Goal: Task Accomplishment & Management: Manage account settings

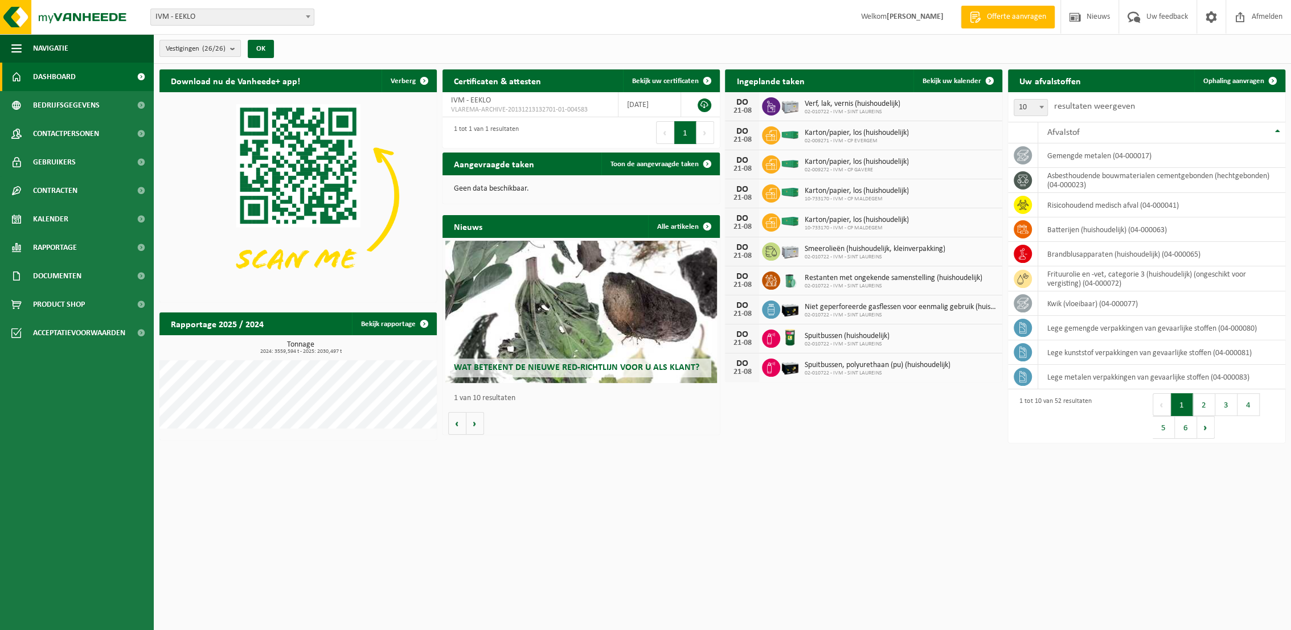
click at [237, 48] on b "submit" at bounding box center [235, 48] width 10 height 16
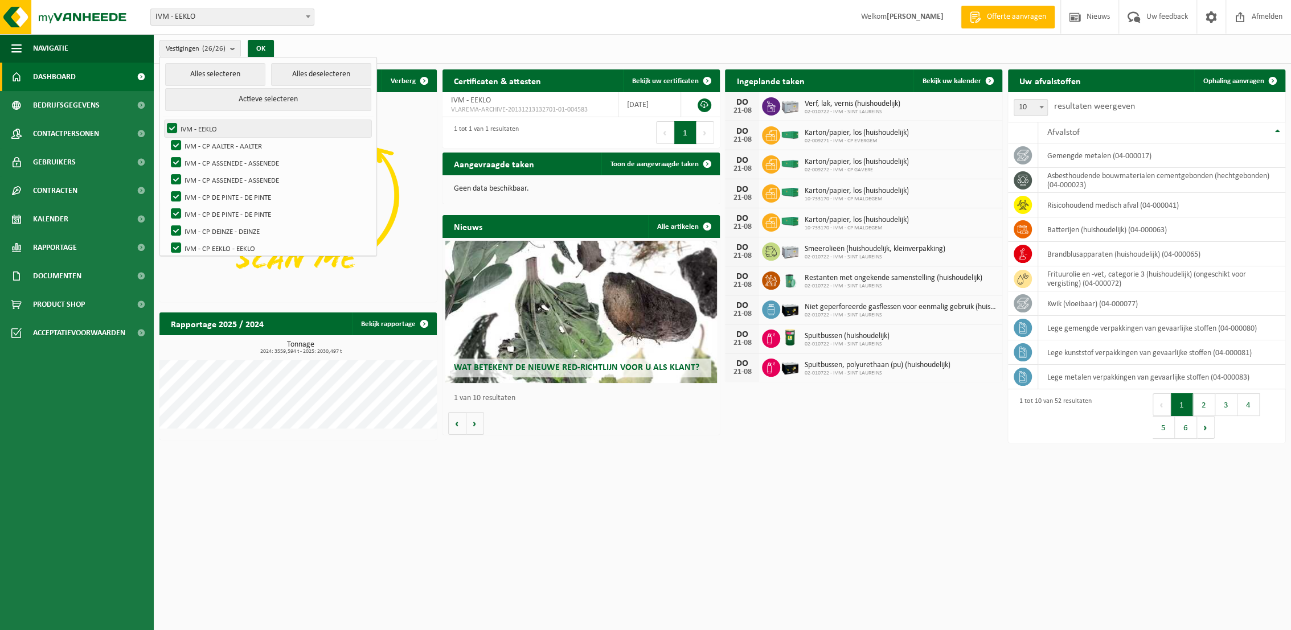
click at [168, 126] on label "IVM - EEKLO" at bounding box center [268, 128] width 207 height 17
click at [163, 120] on input "IVM - EEKLO" at bounding box center [162, 120] width 1 height 1
checkbox input "false"
click at [293, 75] on button "Alles deselecteren" at bounding box center [321, 74] width 100 height 23
checkbox input "false"
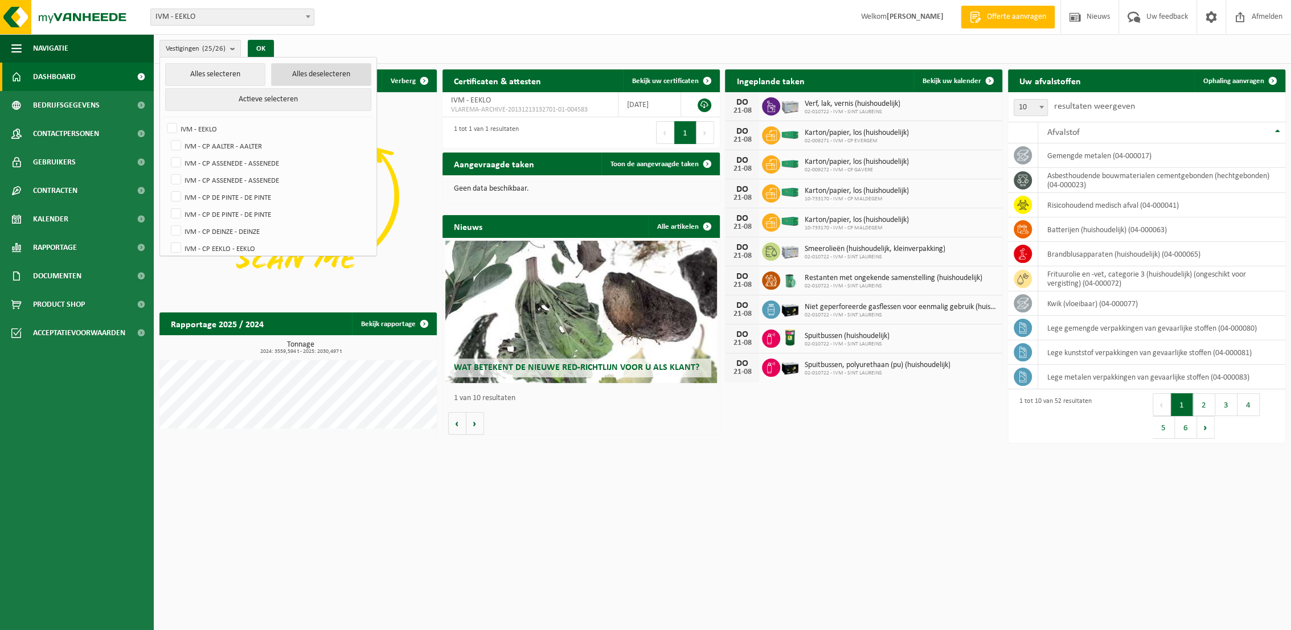
checkbox input "false"
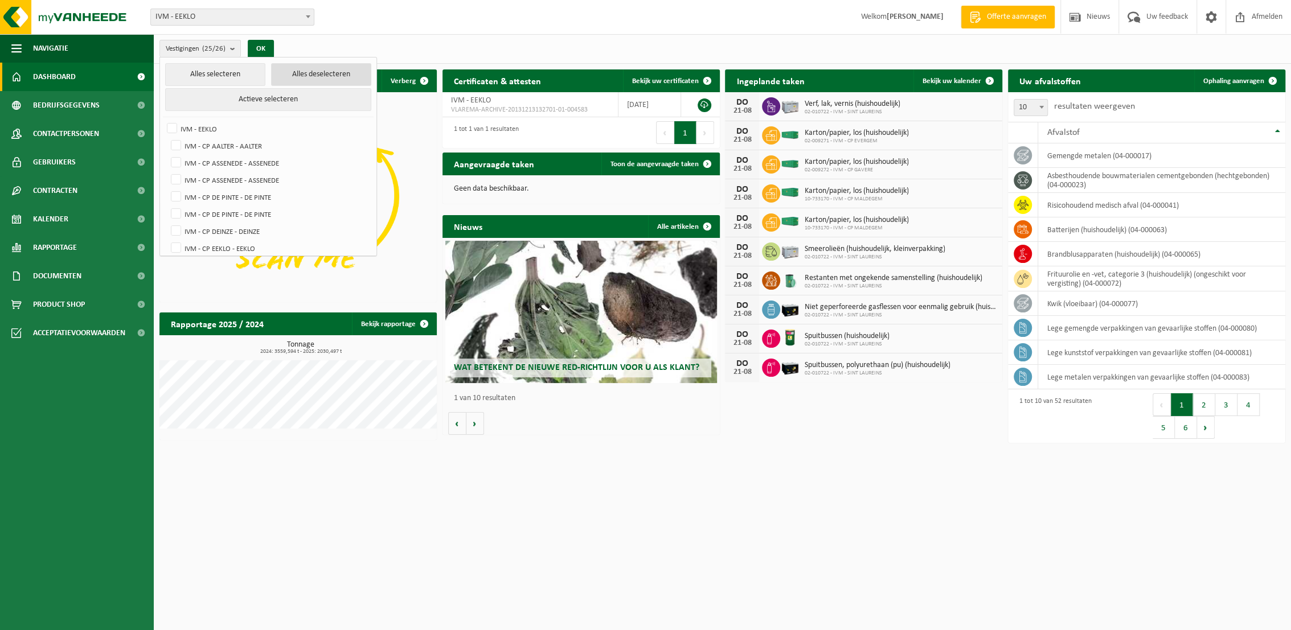
checkbox input "false"
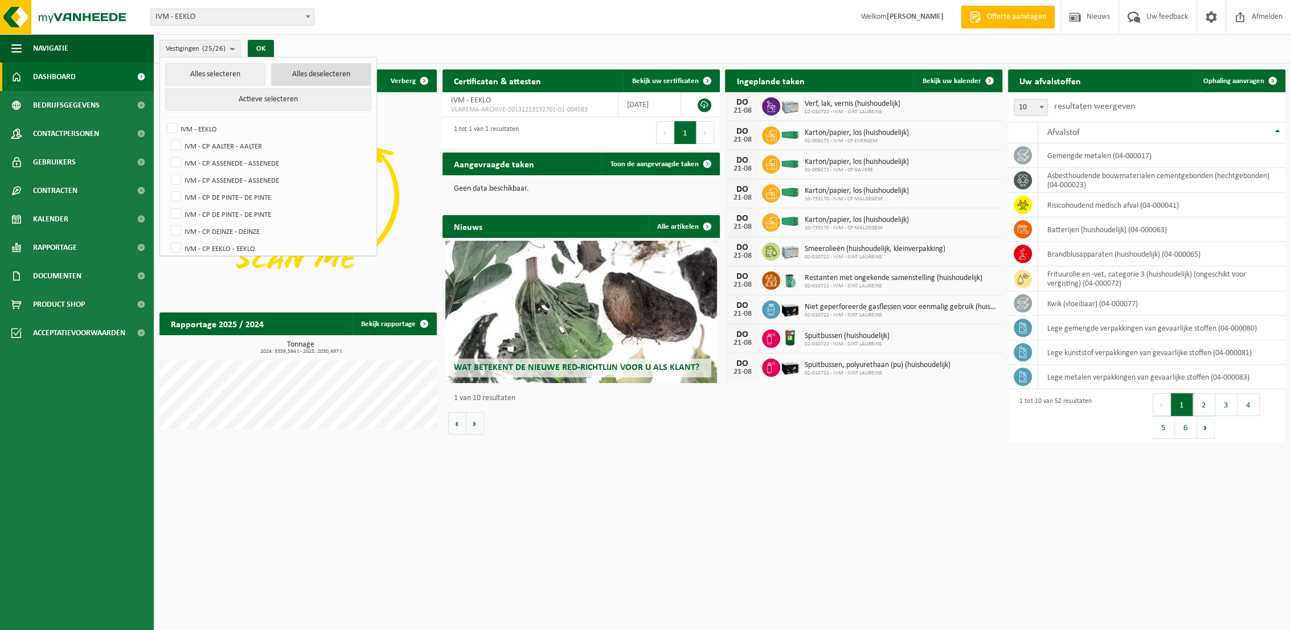
checkbox input "false"
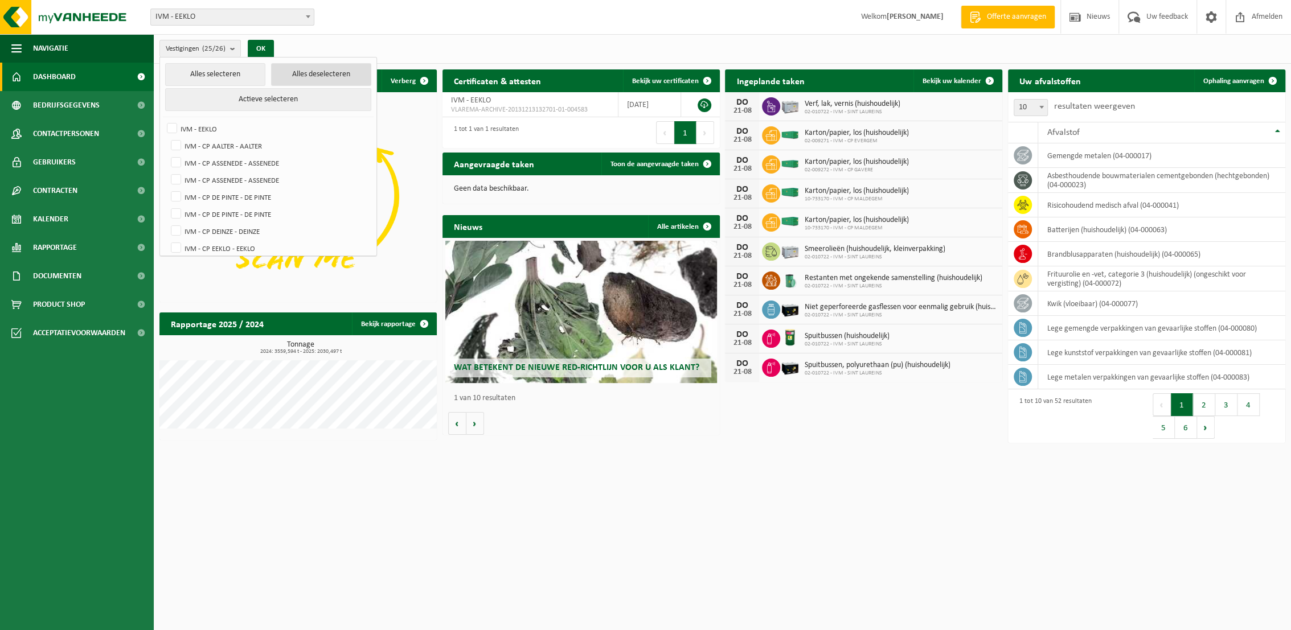
checkbox input "false"
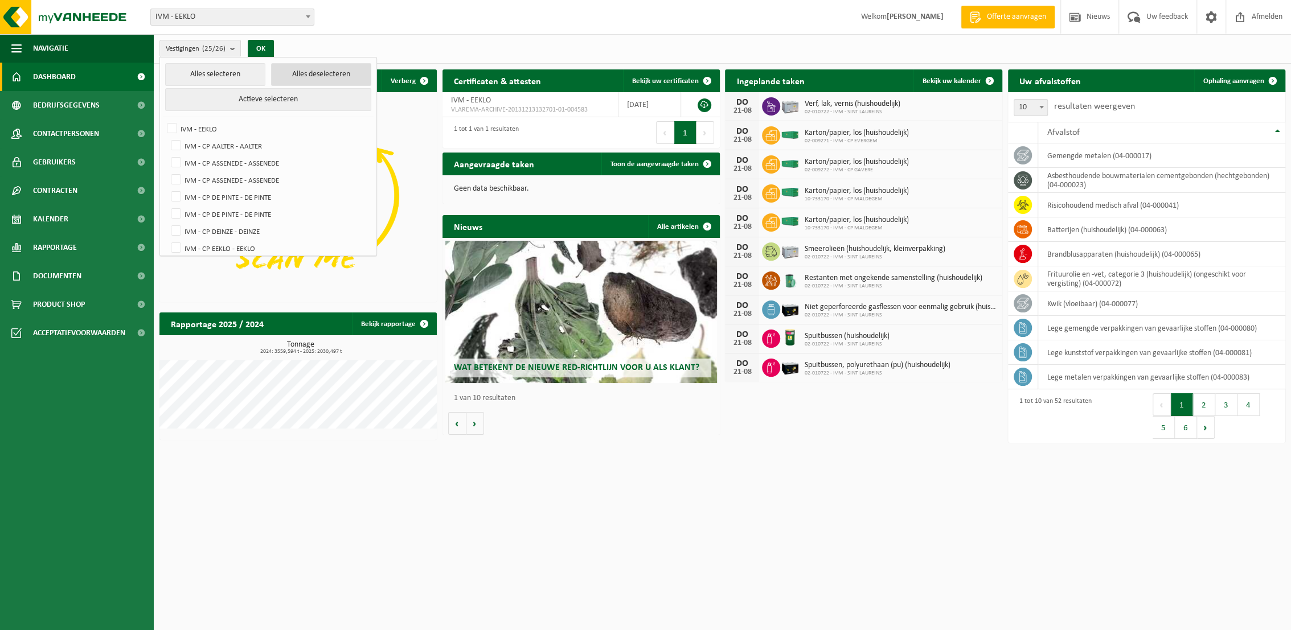
checkbox input "false"
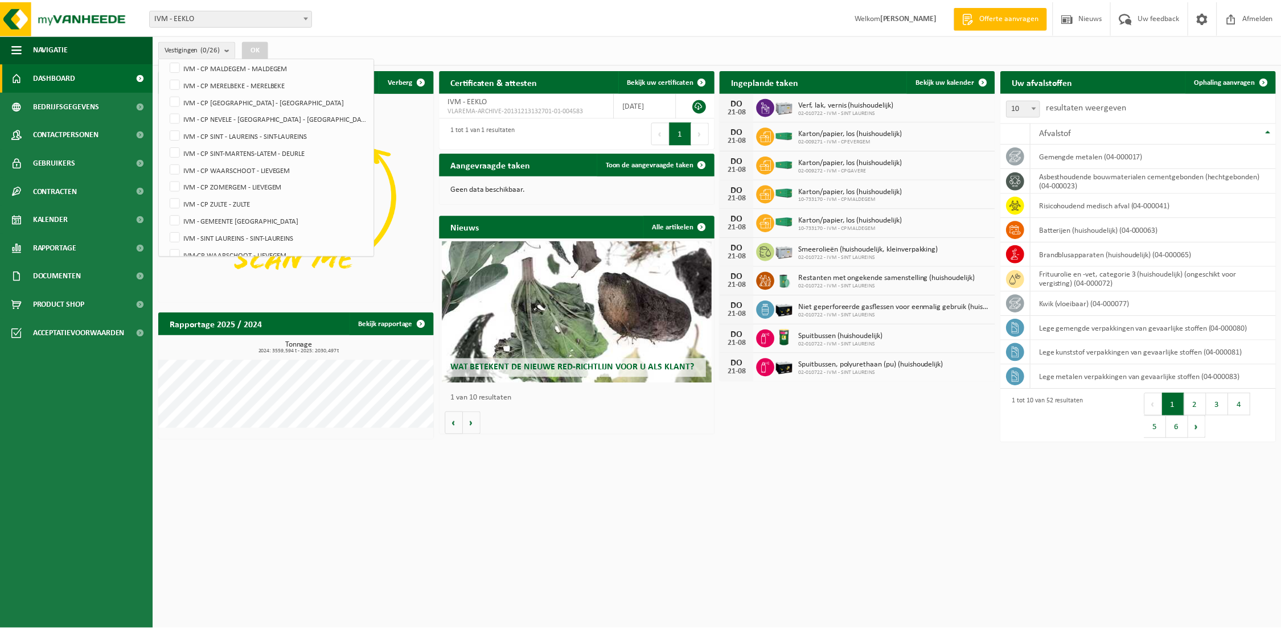
scroll to position [311, 0]
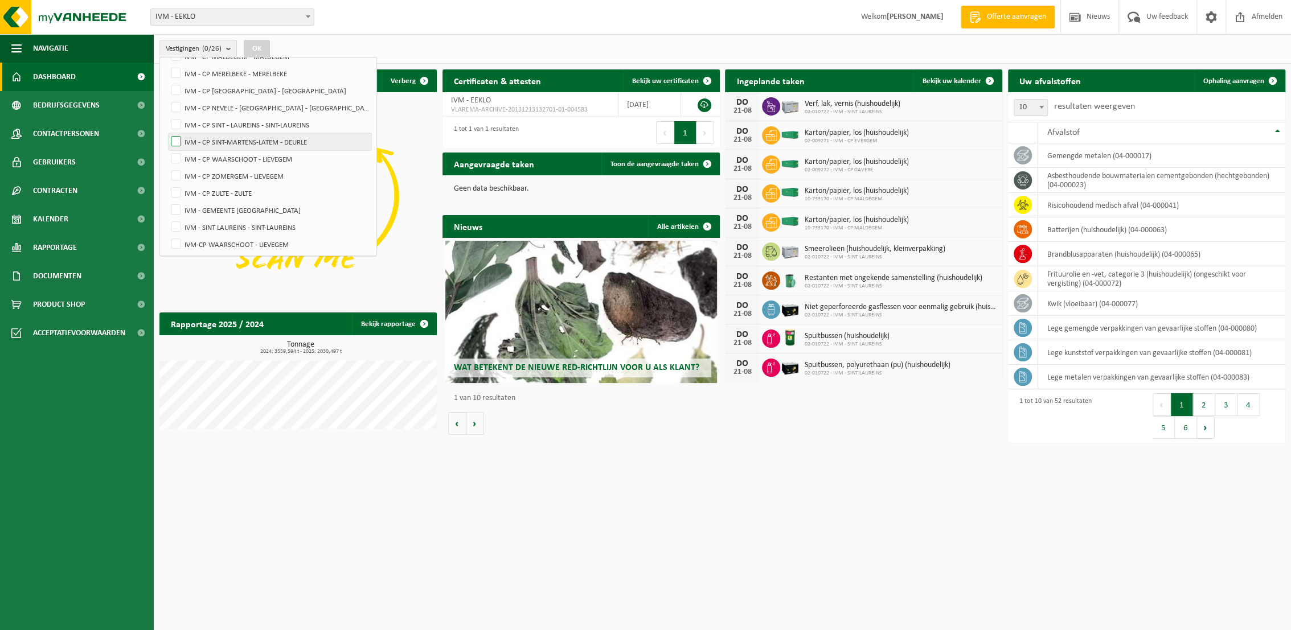
click at [255, 136] on label "IVM - CP SINT-MARTENS-LATEM - DEURLE" at bounding box center [270, 141] width 203 height 17
click at [167, 133] on input "IVM - CP SINT-MARTENS-LATEM - DEURLE" at bounding box center [166, 133] width 1 height 1
checkbox input "true"
click at [261, 47] on button "OK" at bounding box center [257, 49] width 26 height 18
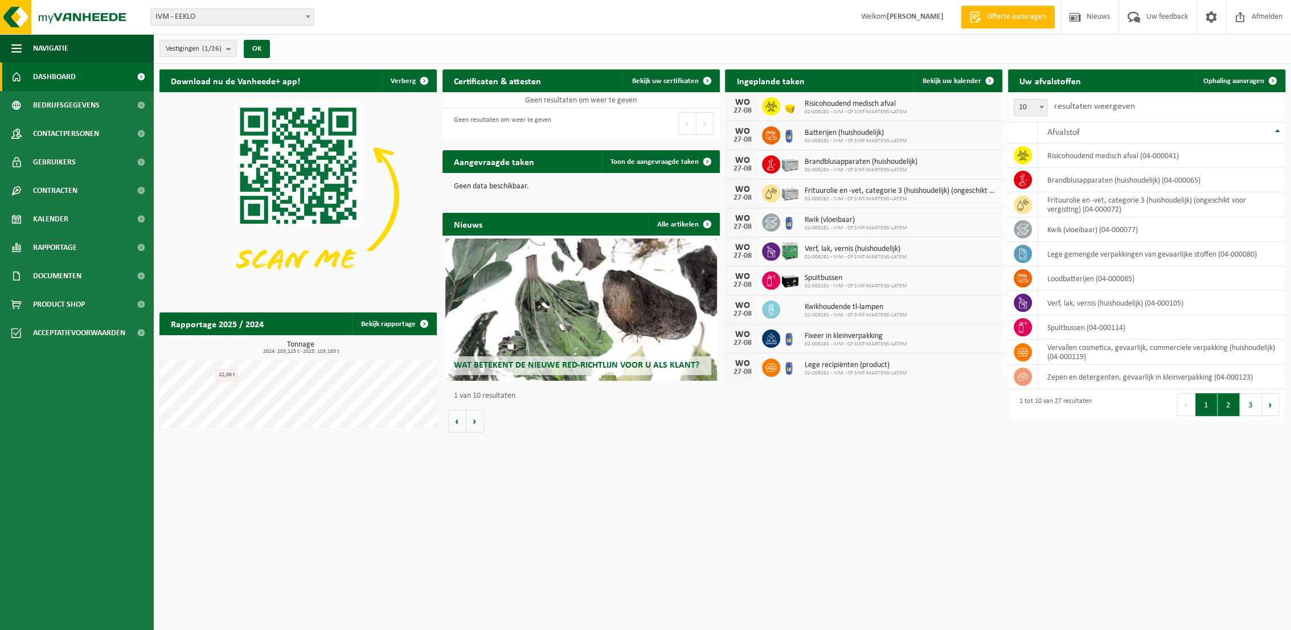
click at [1233, 405] on button "2" at bounding box center [1228, 404] width 22 height 23
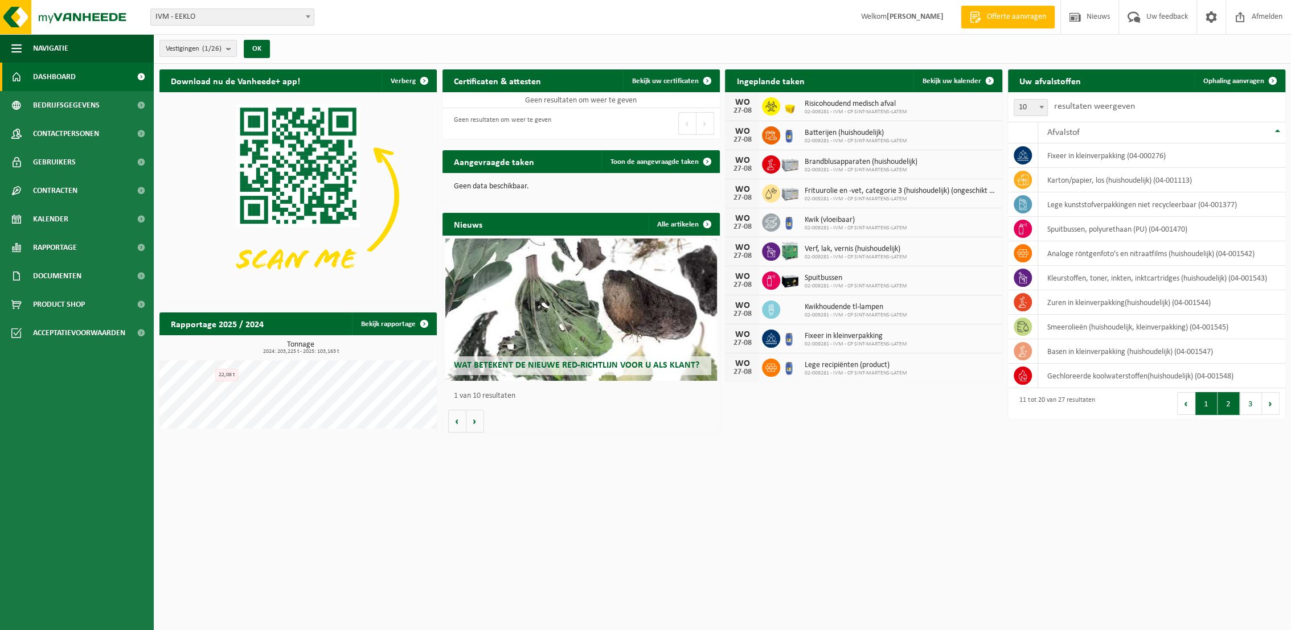
click at [1206, 405] on button "1" at bounding box center [1206, 403] width 22 height 23
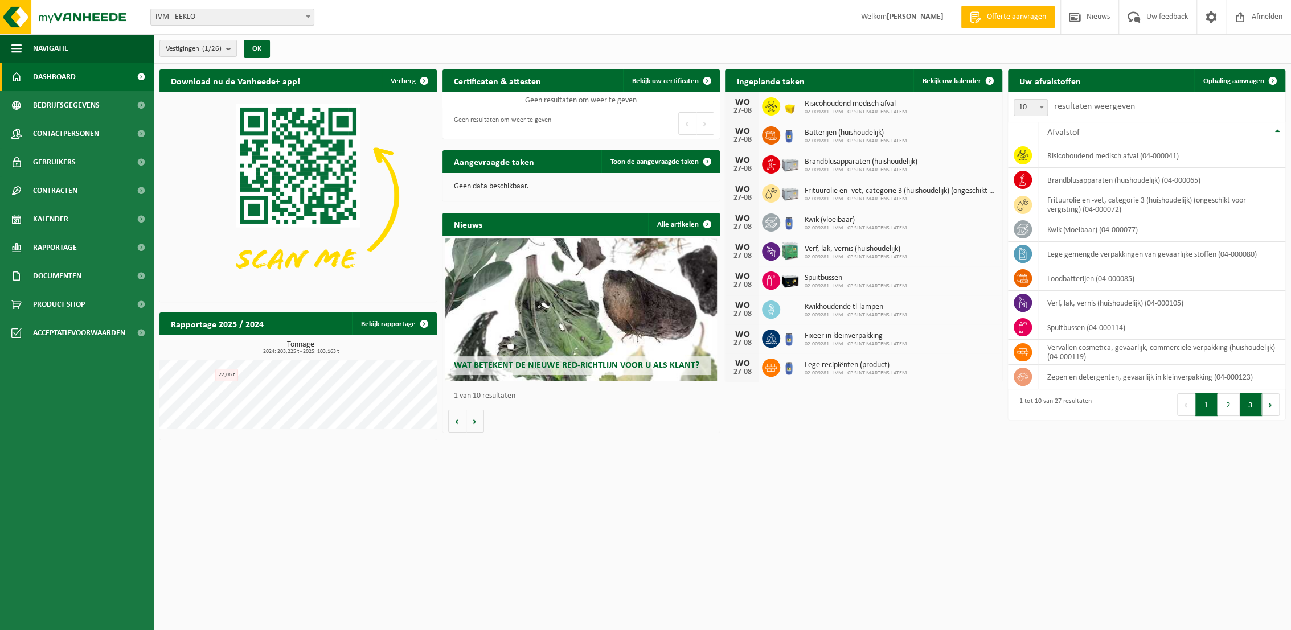
click at [1250, 405] on button "3" at bounding box center [1250, 404] width 22 height 23
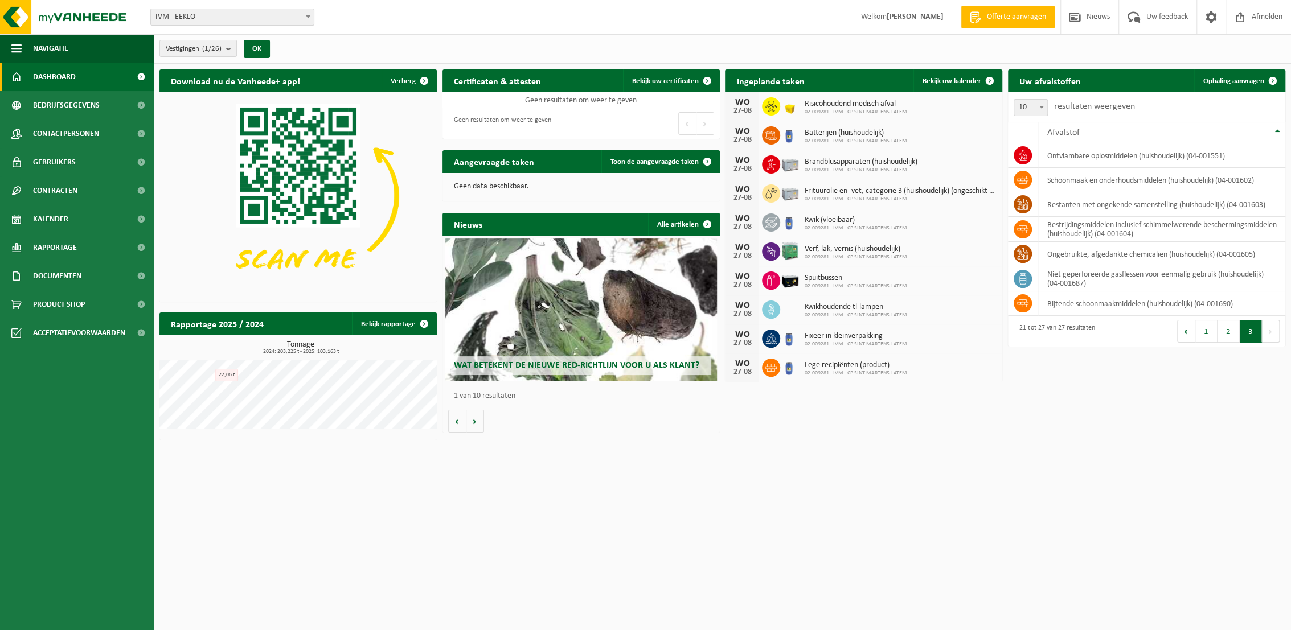
click at [1229, 333] on button "2" at bounding box center [1228, 331] width 22 height 23
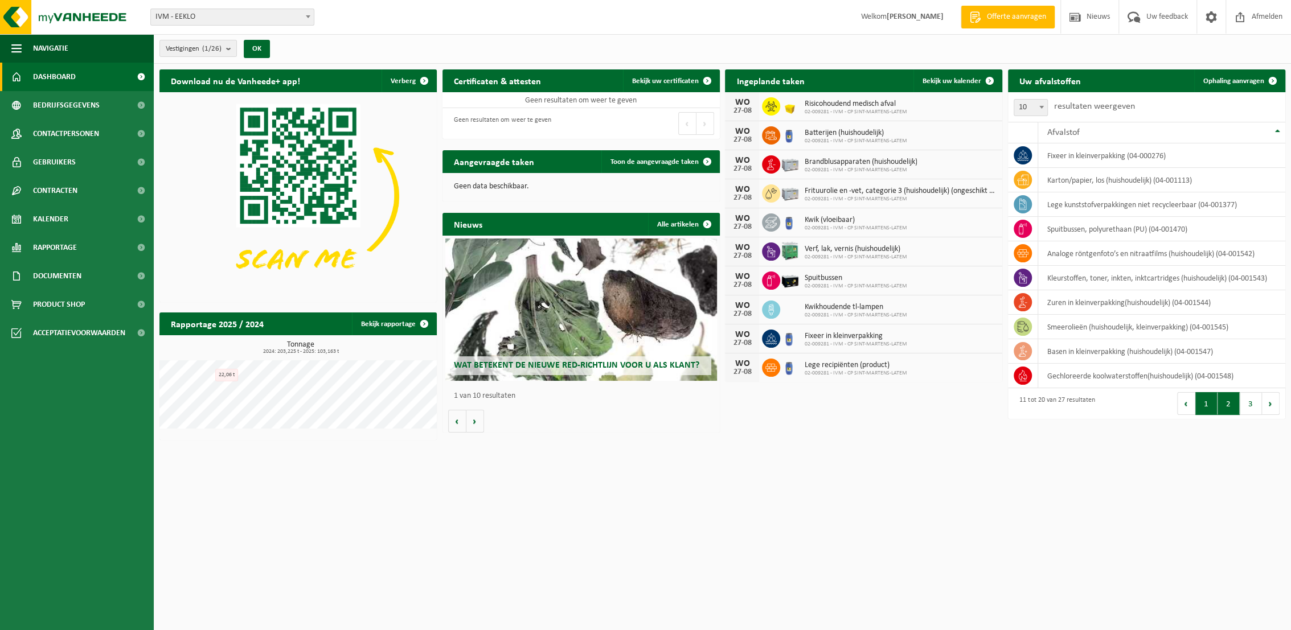
click at [1205, 410] on button "1" at bounding box center [1206, 403] width 22 height 23
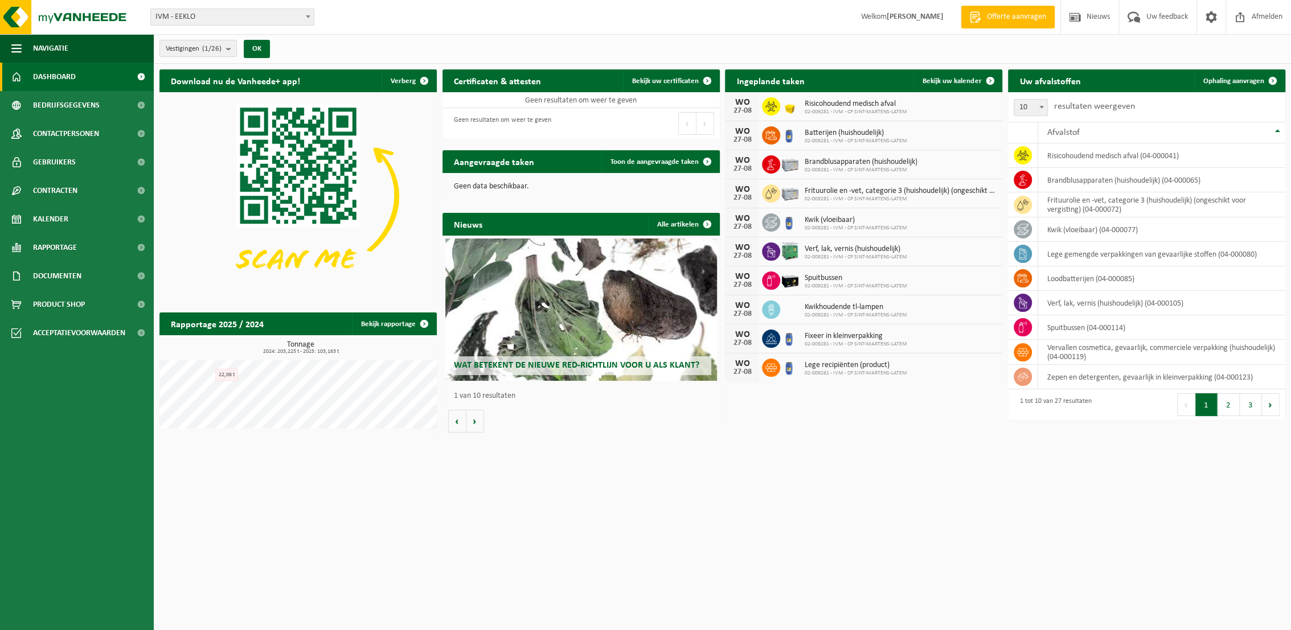
click at [1205, 410] on div "10 25 50 100 10 resultaten weergeven Afvalstof risicohoudend medisch afval (04-…" at bounding box center [1146, 256] width 277 height 328
click at [1042, 109] on span at bounding box center [1041, 107] width 11 height 15
select select "50"
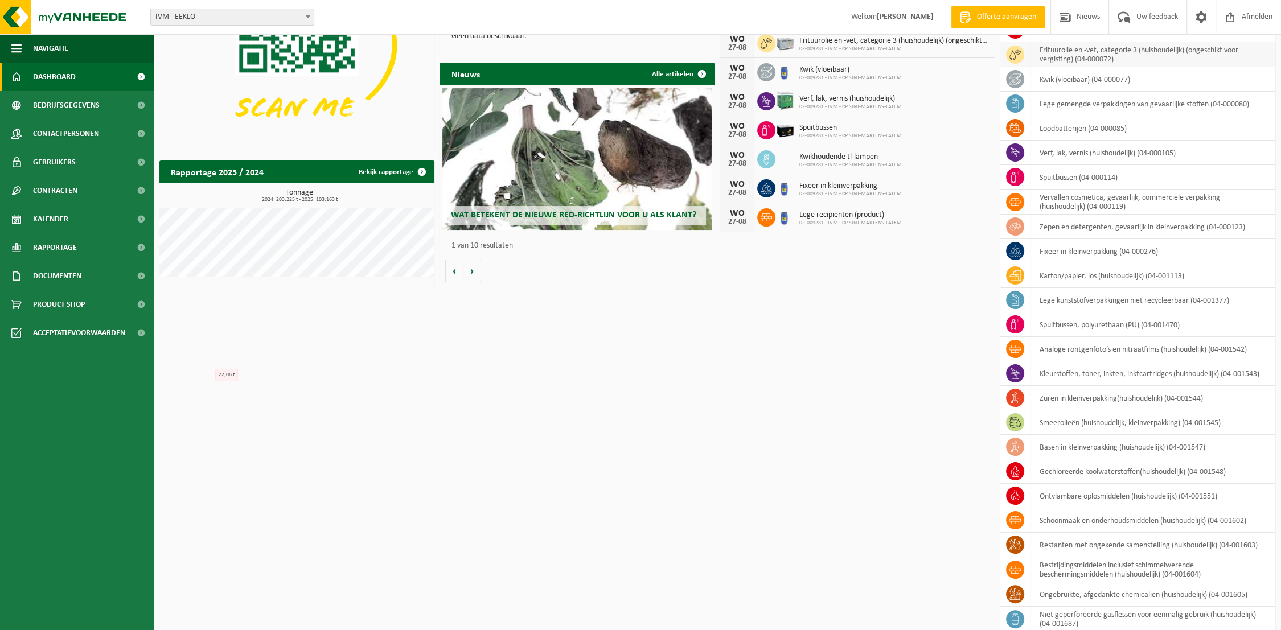
scroll to position [0, 0]
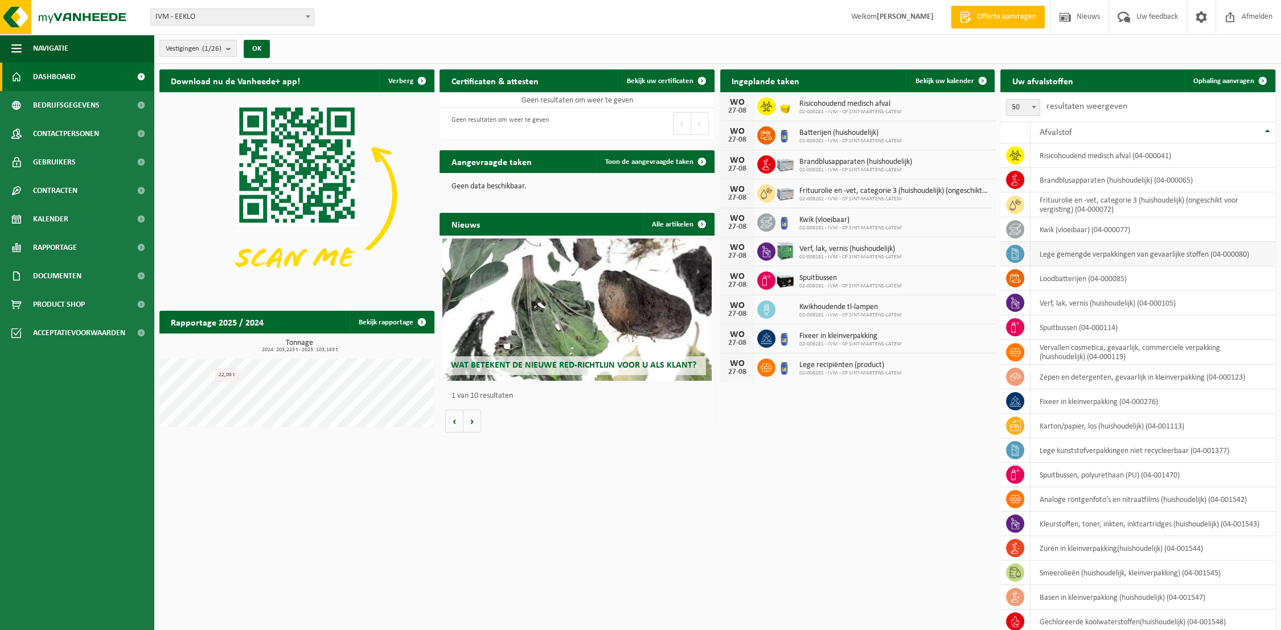
click at [1083, 253] on td "lege gemengde verpakkingen van gevaarlijke stoffen (04-000080)" at bounding box center [1152, 254] width 245 height 24
click at [1239, 82] on span "Ophaling aanvragen" at bounding box center [1223, 80] width 61 height 7
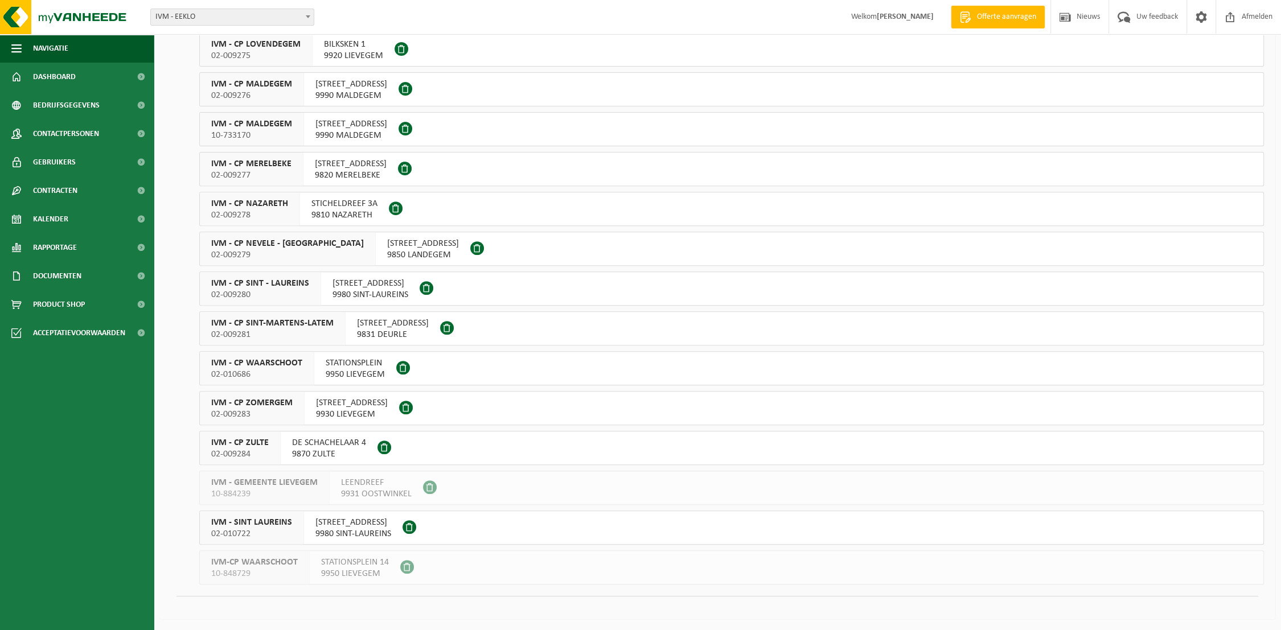
scroll to position [557, 0]
click at [264, 523] on span "IVM - SINT LAUREINS" at bounding box center [251, 521] width 81 height 11
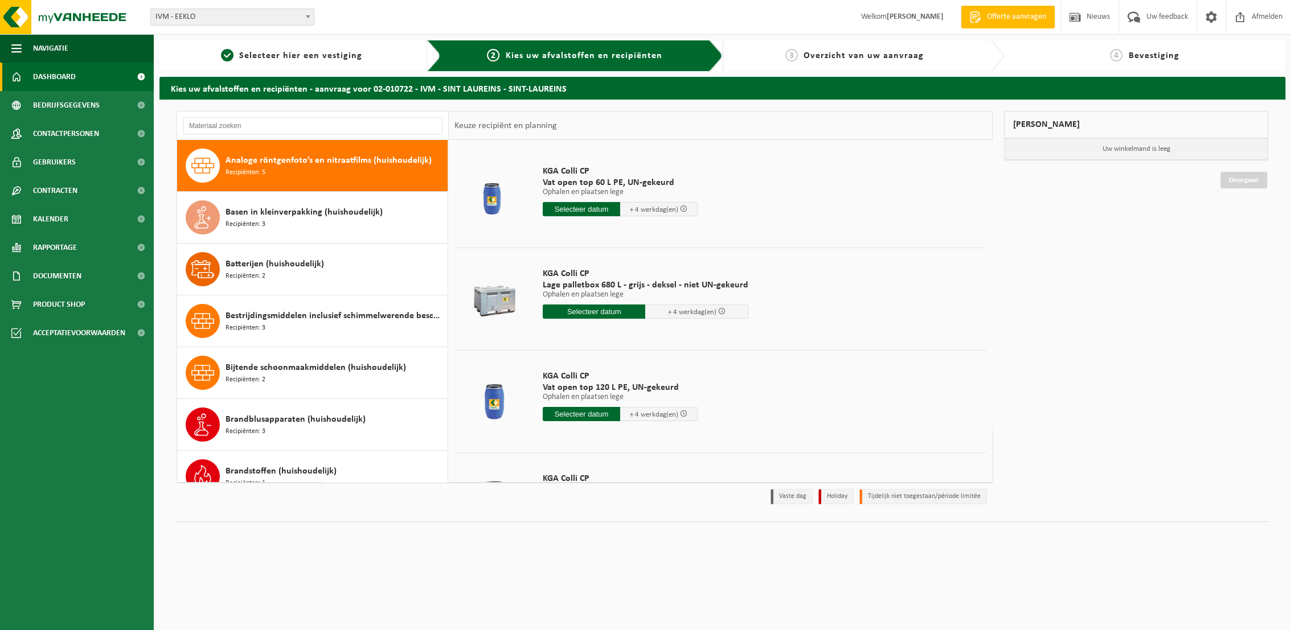
click at [63, 73] on span "Dashboard" at bounding box center [54, 77] width 43 height 28
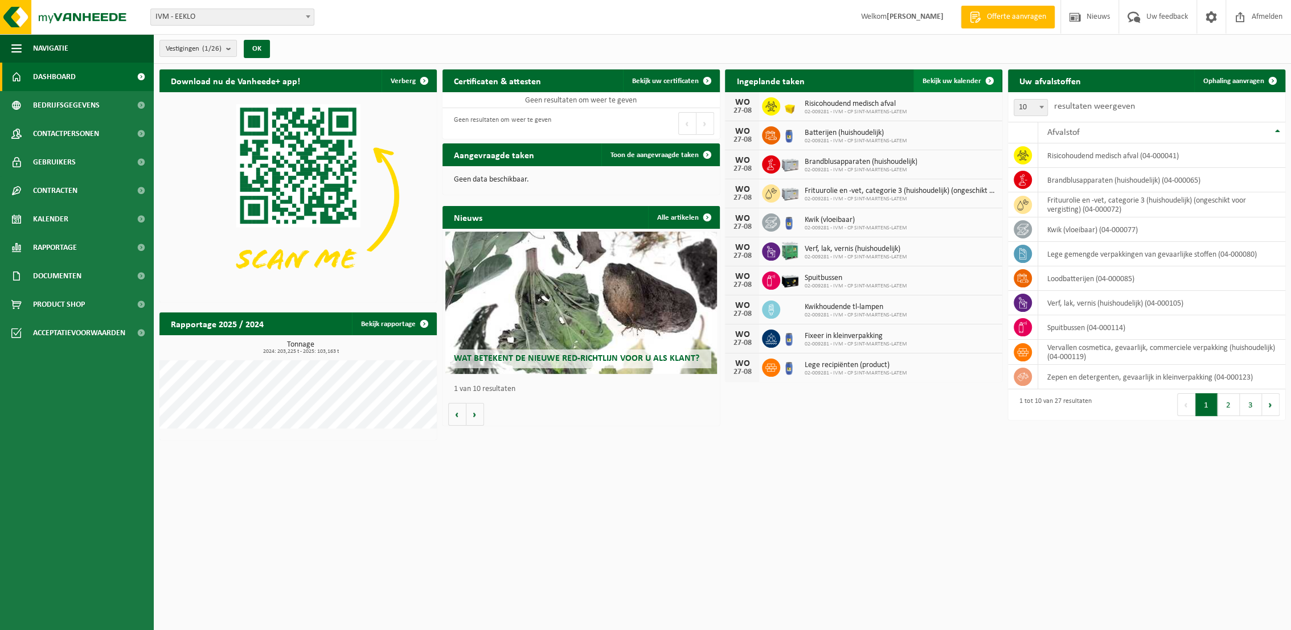
click at [955, 77] on span "Bekijk uw kalender" at bounding box center [951, 80] width 59 height 7
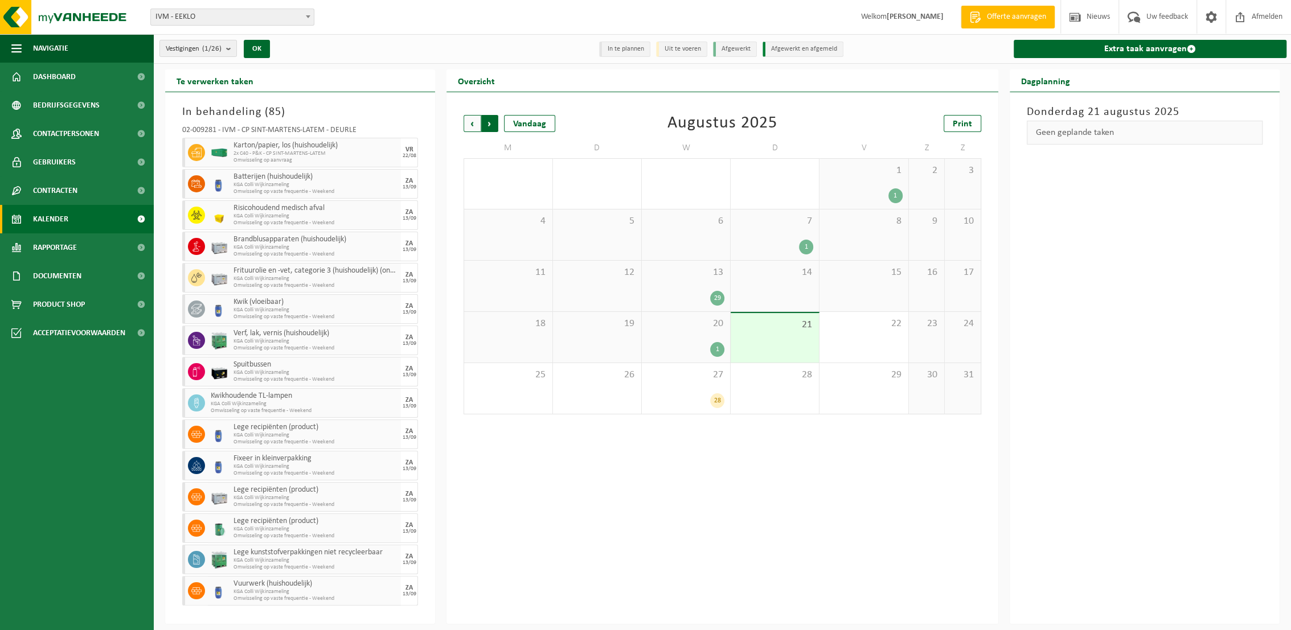
click at [471, 128] on span "Vorige" at bounding box center [471, 123] width 17 height 17
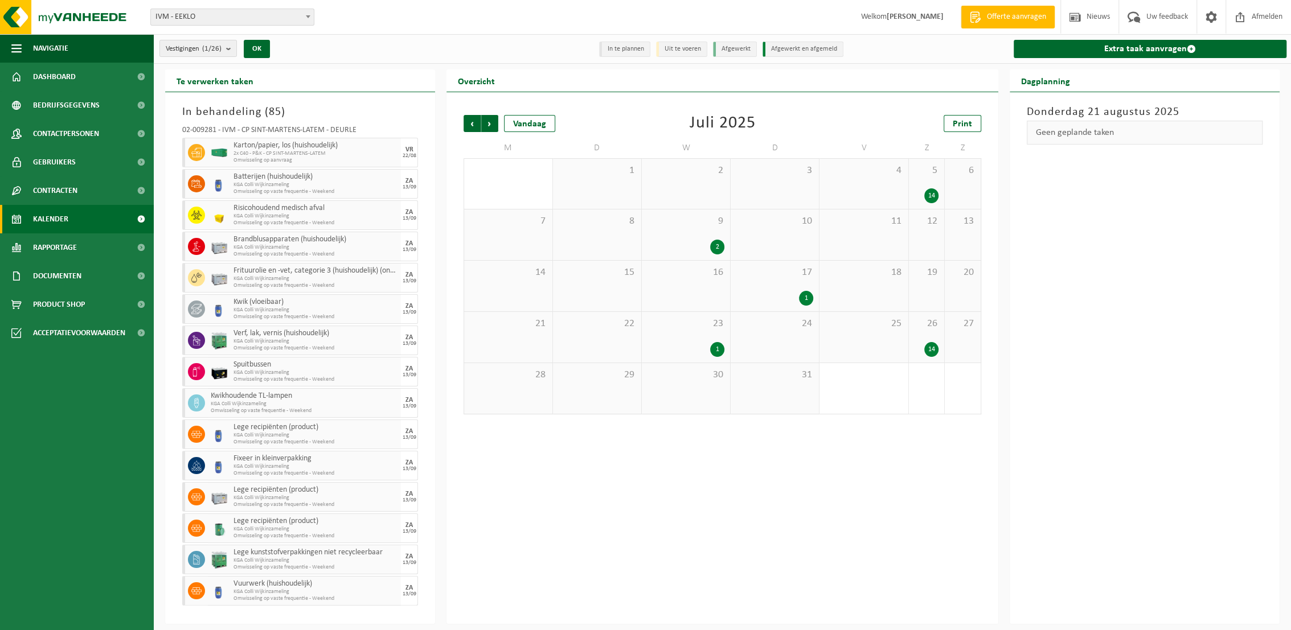
click at [471, 128] on span "Vorige" at bounding box center [471, 123] width 17 height 17
click at [487, 122] on span "Volgende" at bounding box center [489, 123] width 17 height 17
click at [673, 295] on div "19" at bounding box center [685, 298] width 77 height 15
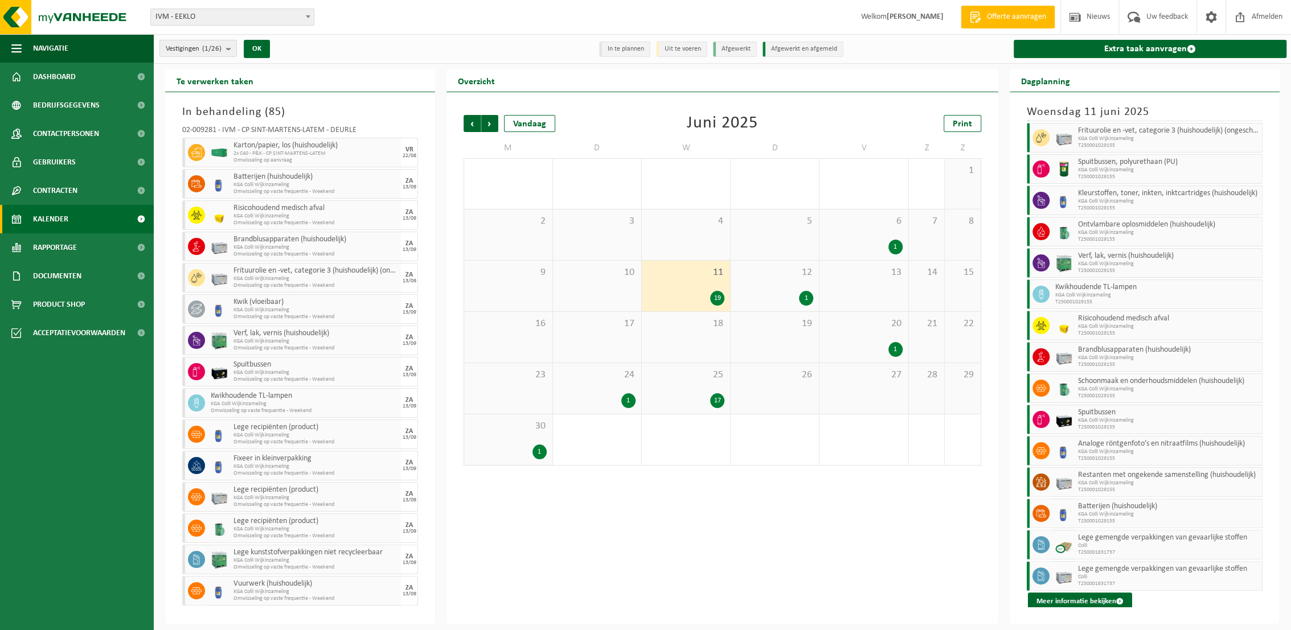
scroll to position [173, 0]
click at [773, 287] on div "12 1" at bounding box center [774, 286] width 88 height 51
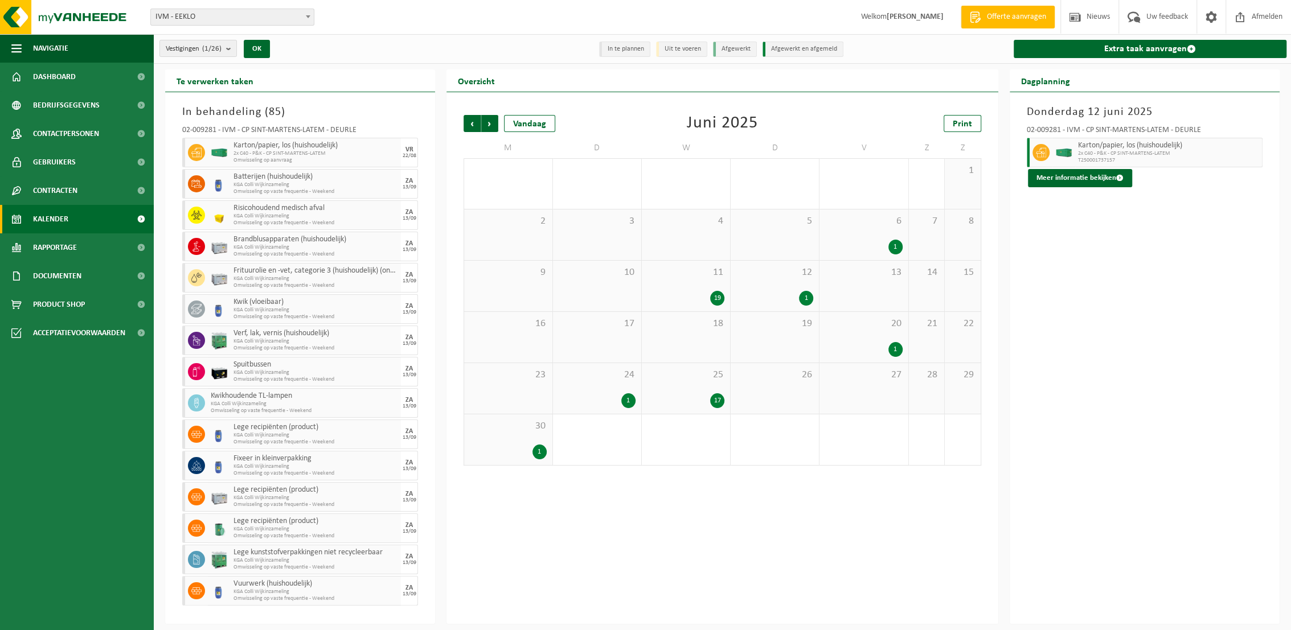
drag, startPoint x: 773, startPoint y: 287, endPoint x: 699, endPoint y: 289, distance: 74.0
click at [699, 289] on div "11 19" at bounding box center [686, 286] width 88 height 51
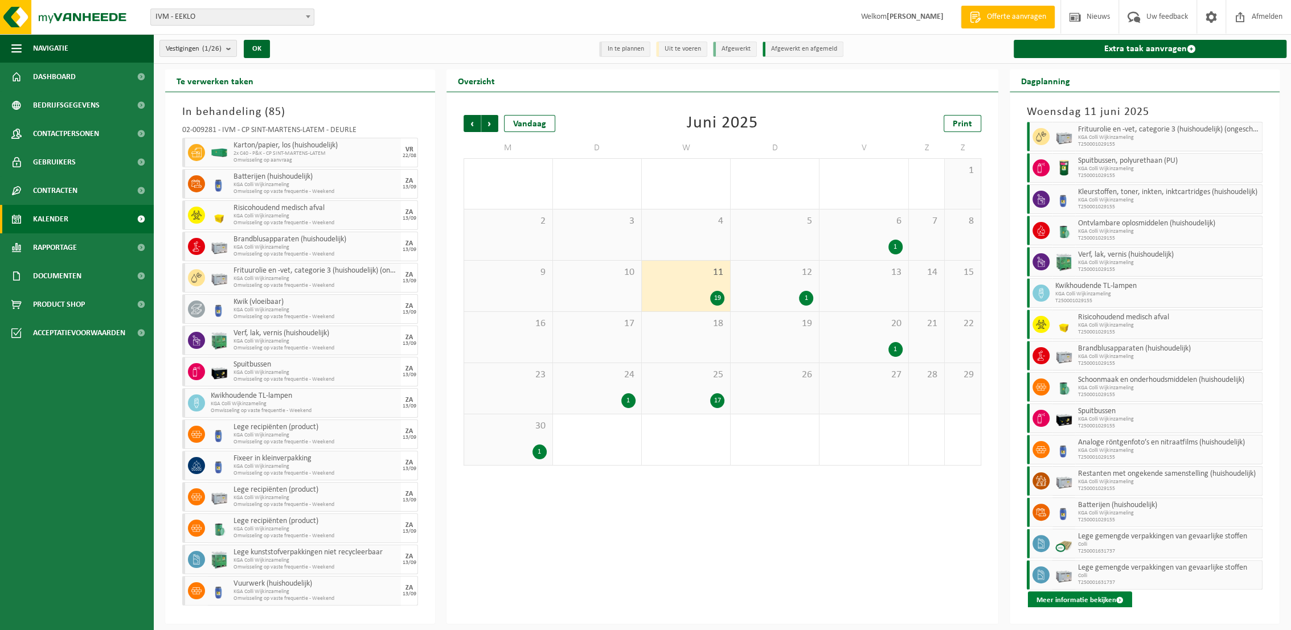
click at [1071, 598] on button "Meer informatie bekijken" at bounding box center [1080, 601] width 104 height 18
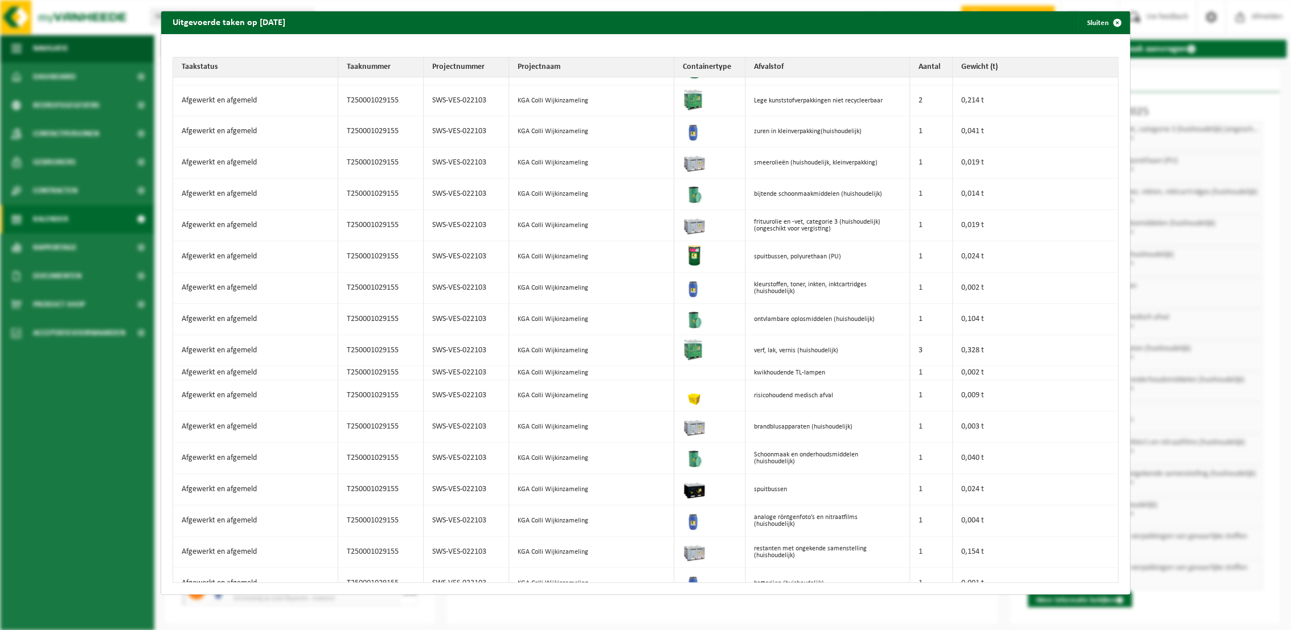
scroll to position [0, 0]
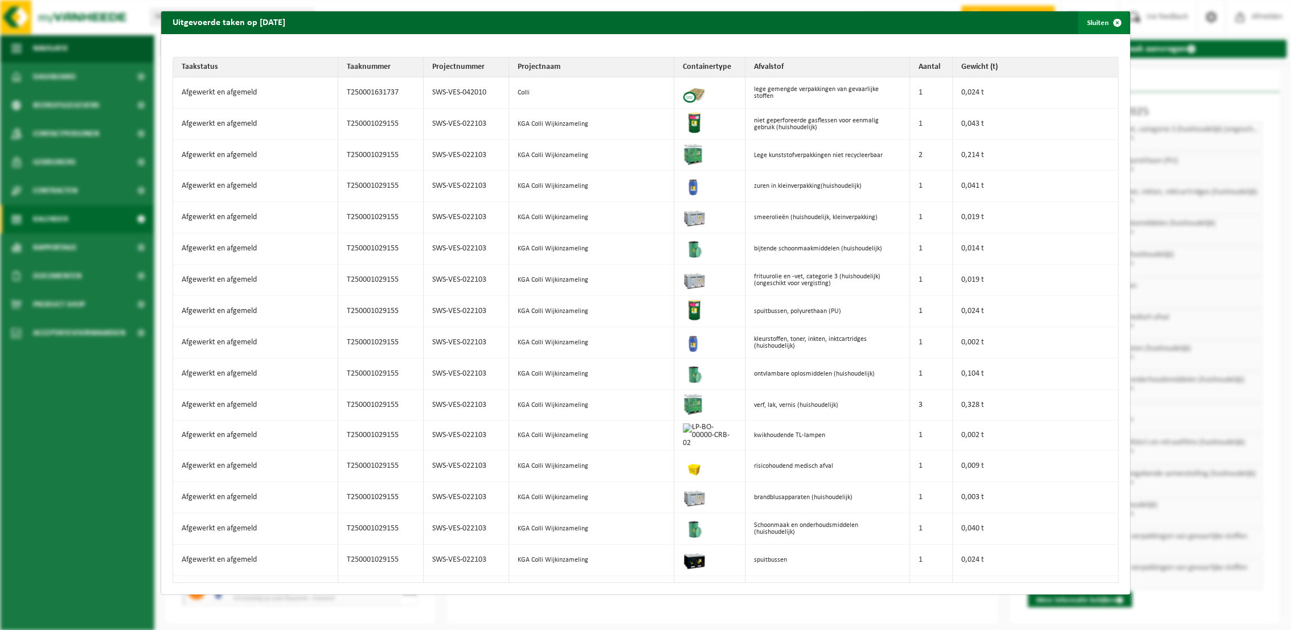
click at [1106, 19] on span "button" at bounding box center [1117, 22] width 23 height 23
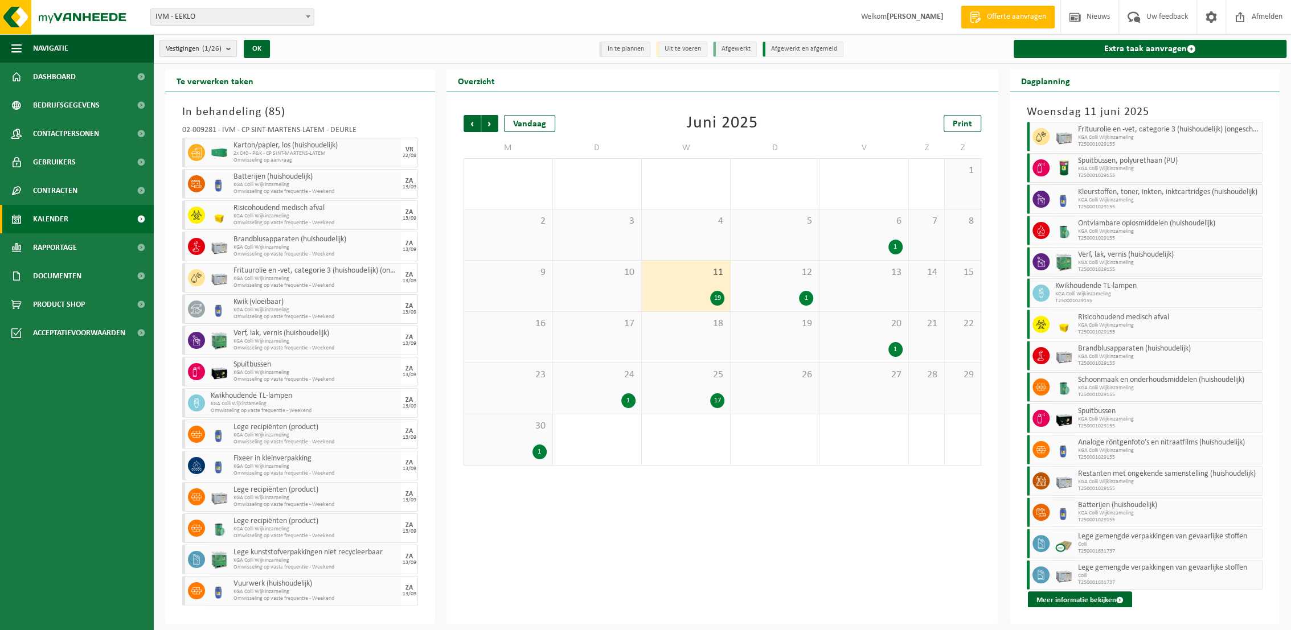
click at [233, 47] on b "submit" at bounding box center [231, 48] width 10 height 16
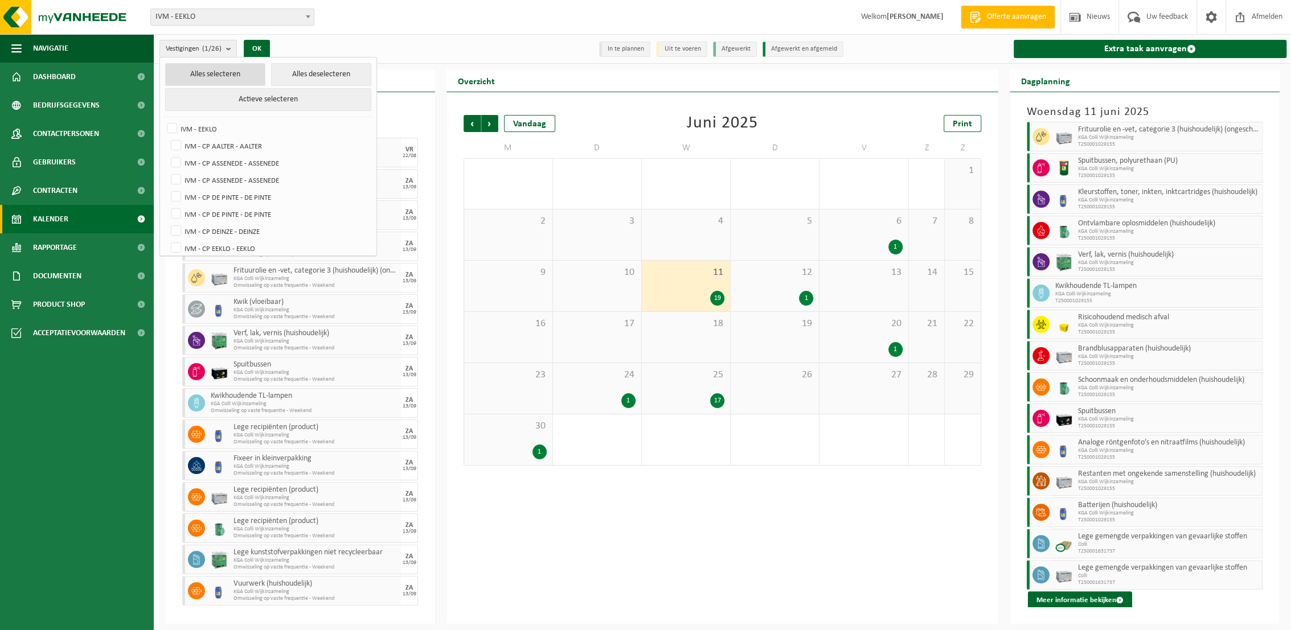
click at [204, 77] on button "Alles selecteren" at bounding box center [215, 74] width 100 height 23
checkbox input "true"
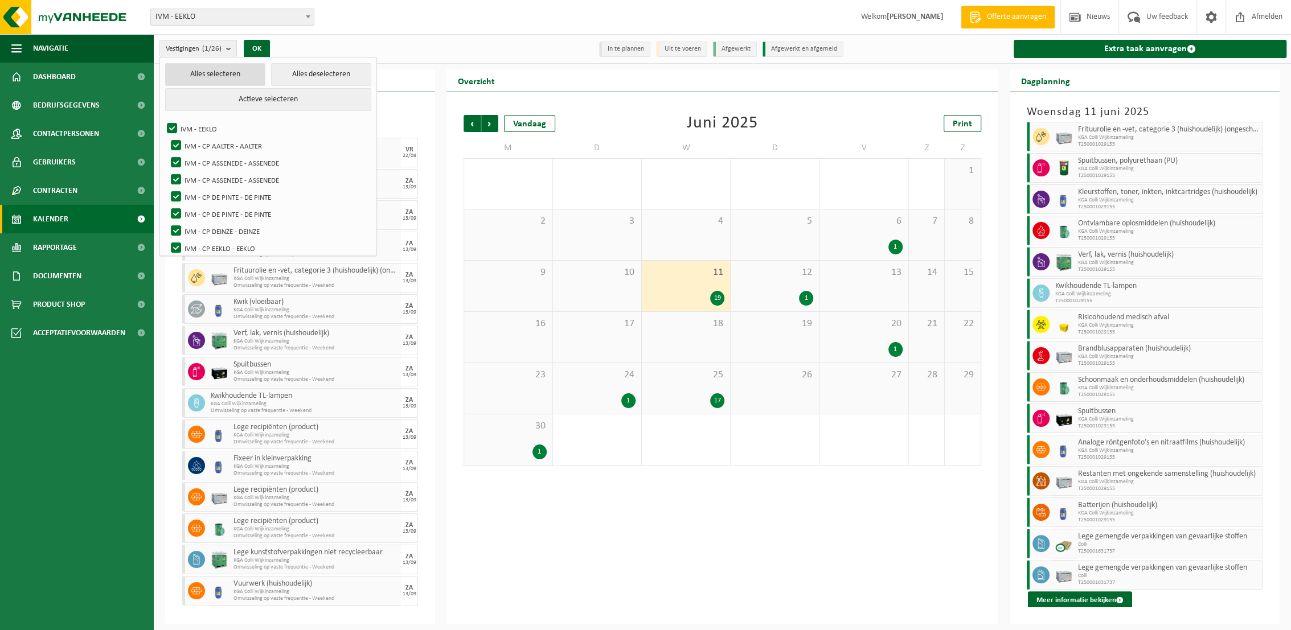
checkbox input "true"
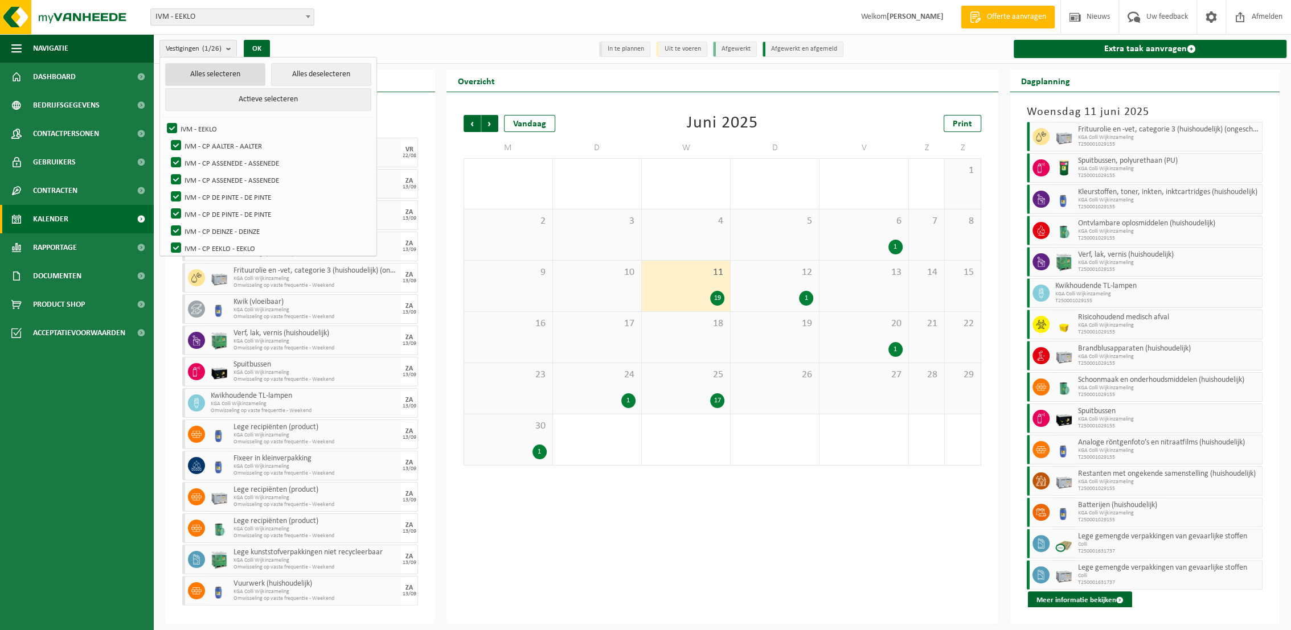
checkbox input "true"
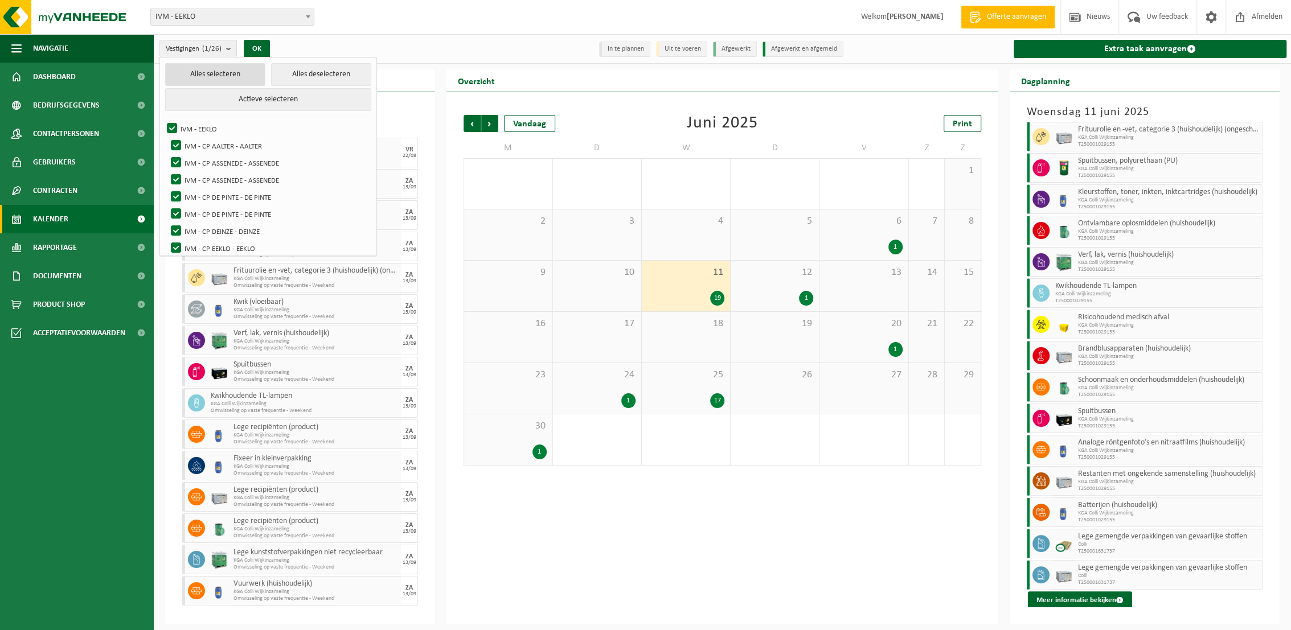
checkbox input "true"
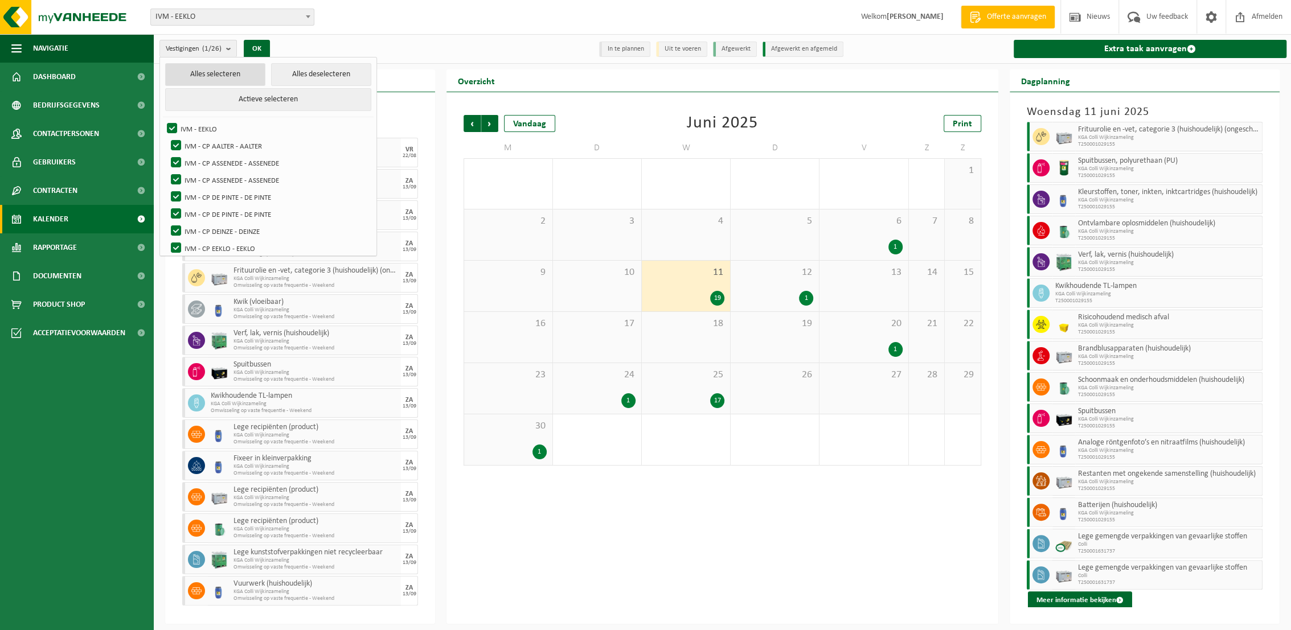
checkbox input "true"
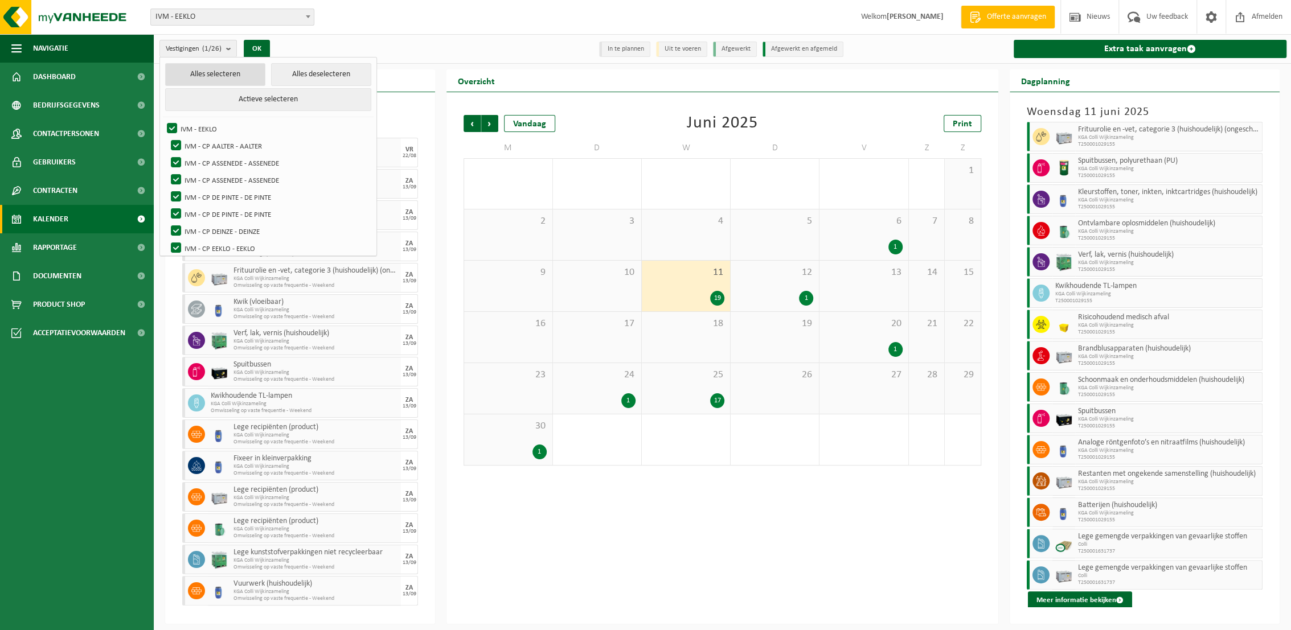
checkbox input "true"
click at [262, 46] on button "OK" at bounding box center [261, 49] width 26 height 18
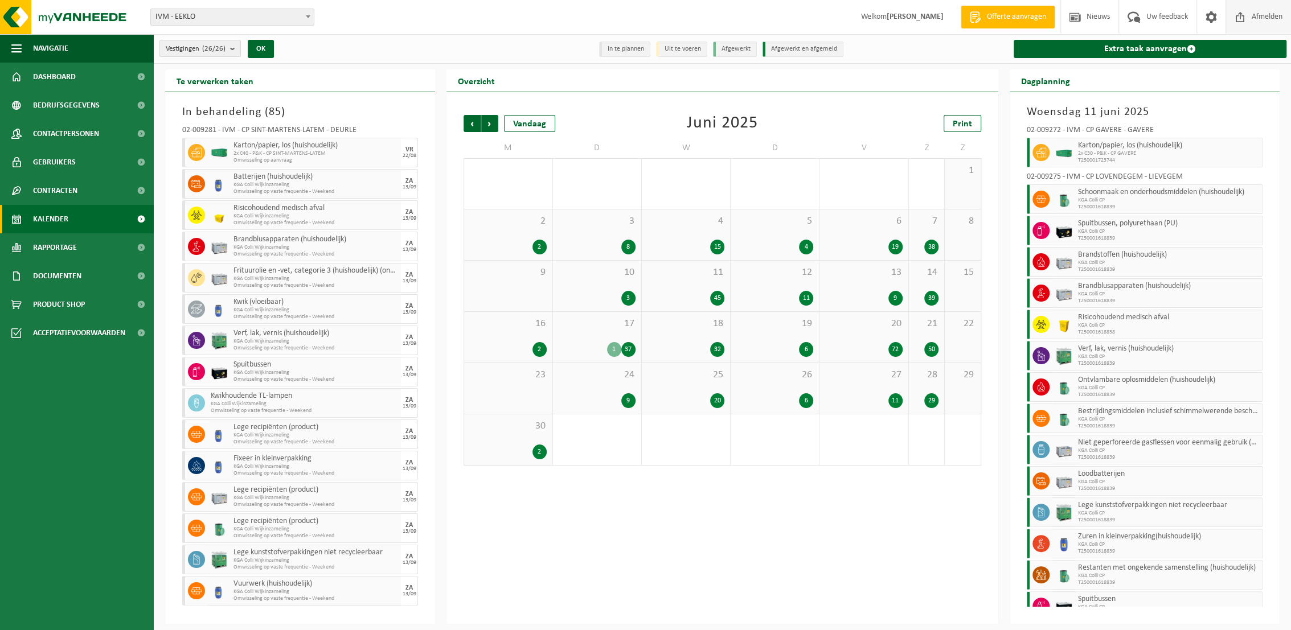
click at [1259, 15] on span "Afmelden" at bounding box center [1267, 17] width 36 height 34
